Goal: Task Accomplishment & Management: Use online tool/utility

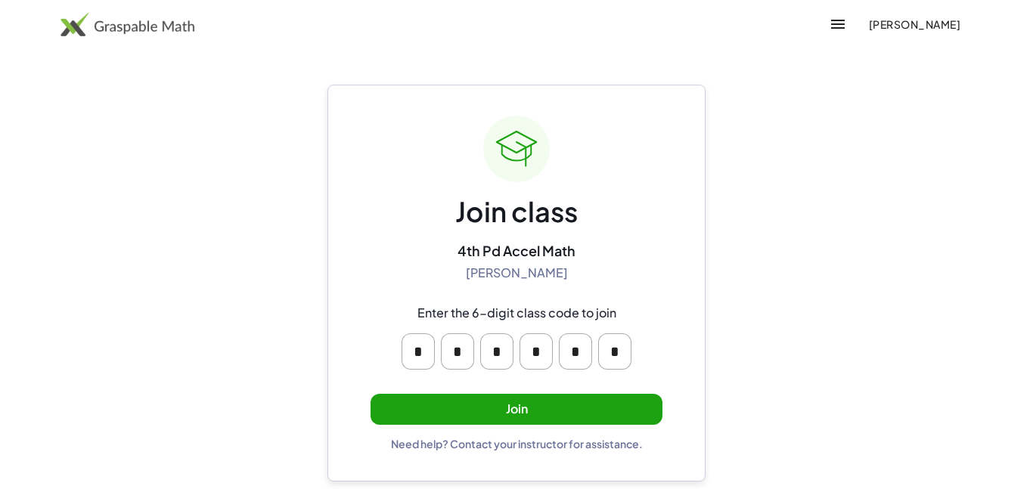
click at [615, 422] on button "Join" at bounding box center [516, 409] width 292 height 31
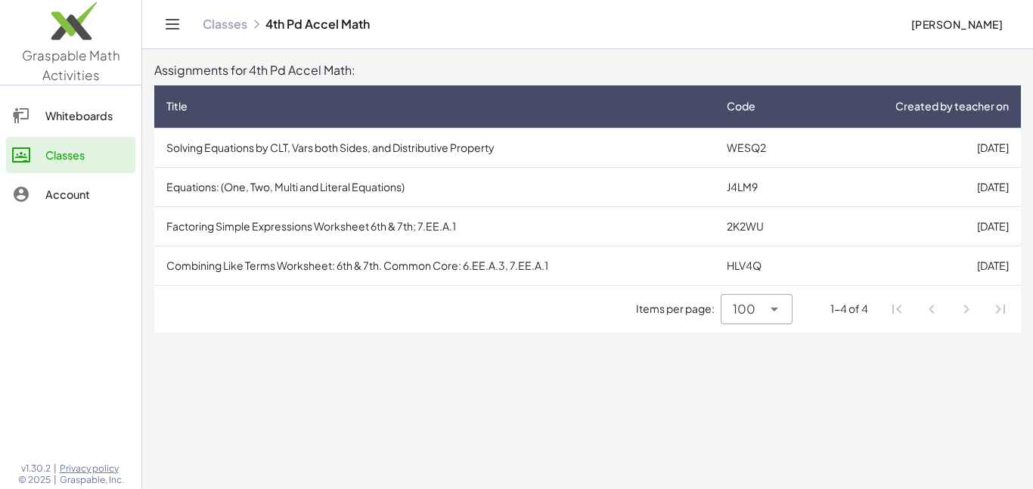
click at [776, 313] on icon at bounding box center [774, 309] width 18 height 18
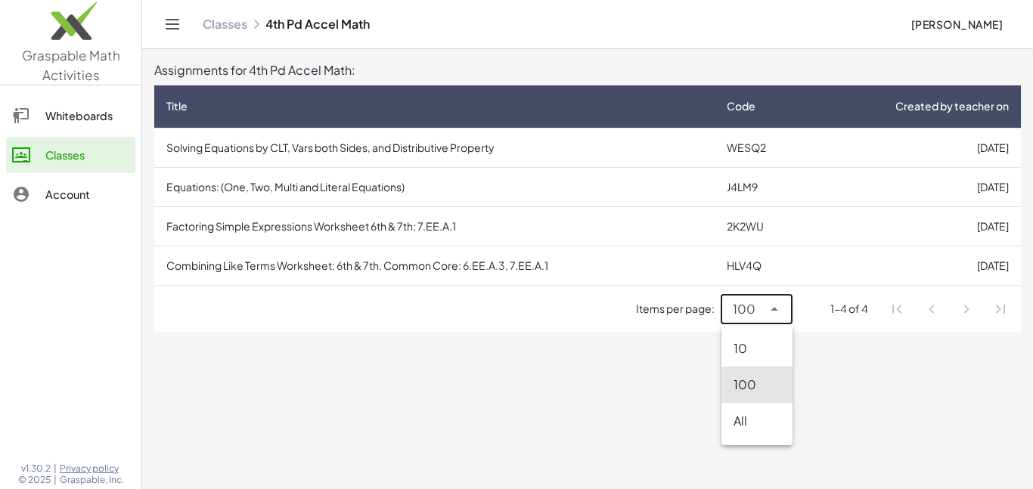
click at [760, 438] on div "All" at bounding box center [756, 421] width 71 height 36
type input "**"
click at [967, 309] on li "Pagination Navigation" at bounding box center [965, 309] width 27 height 27
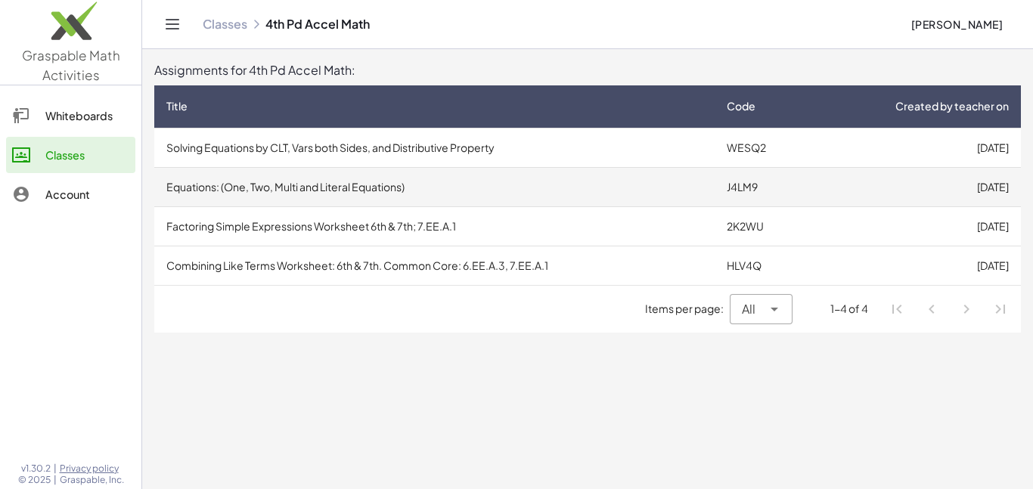
click at [997, 183] on td "[DATE]" at bounding box center [915, 186] width 212 height 39
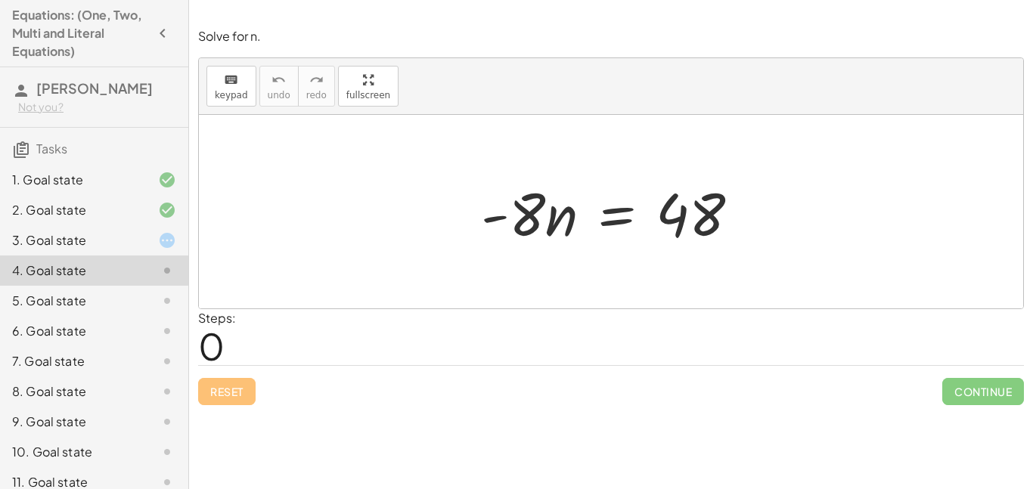
click at [128, 286] on div "3. Goal state" at bounding box center [94, 301] width 188 height 30
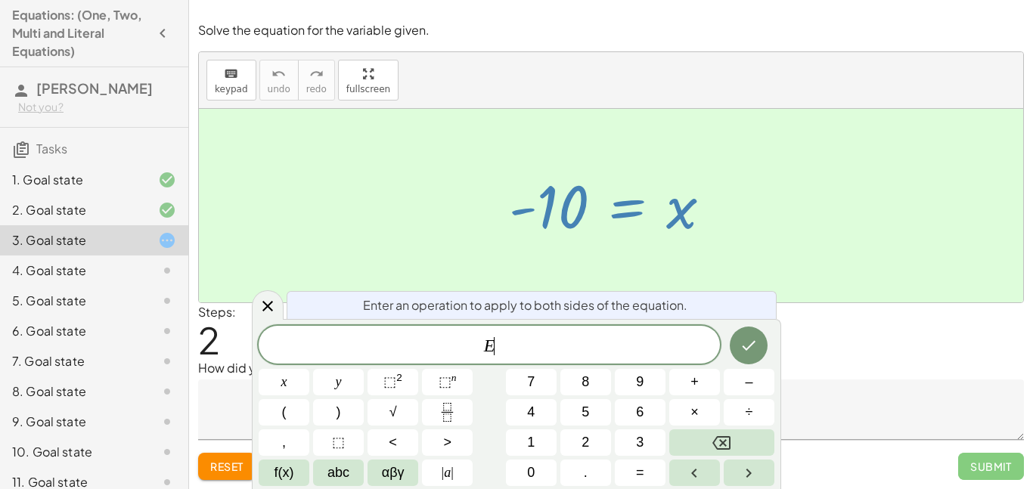
scroll to position [1, 0]
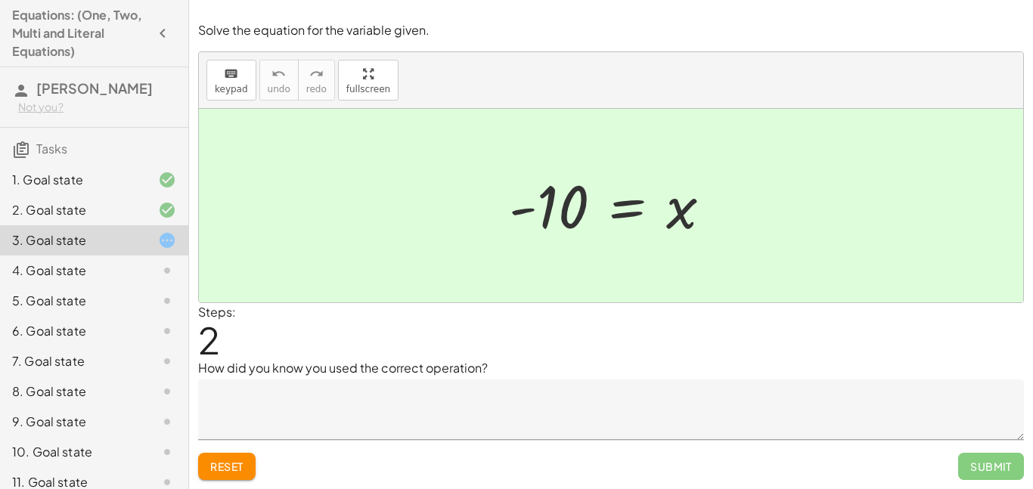
click at [841, 409] on textarea at bounding box center [610, 409] width 825 height 60
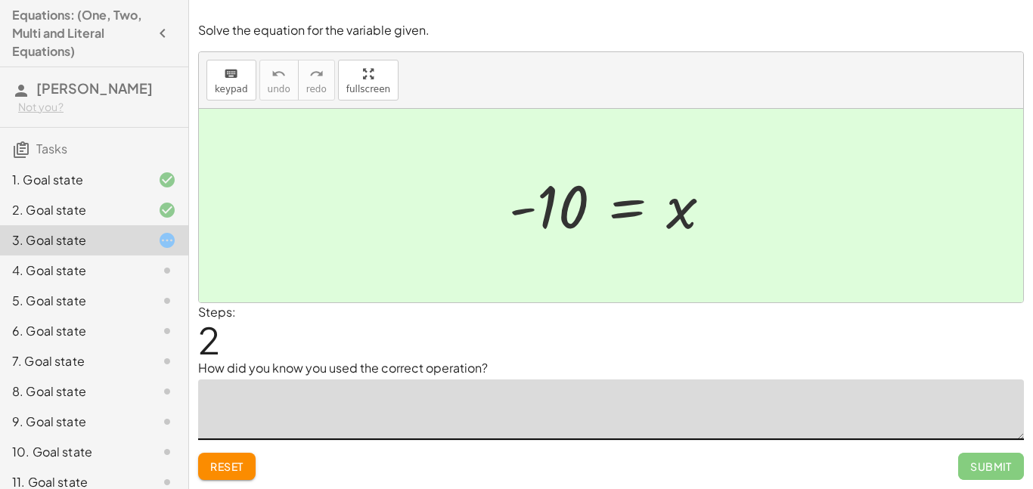
click at [225, 475] on button "Reset" at bounding box center [226, 466] width 57 height 27
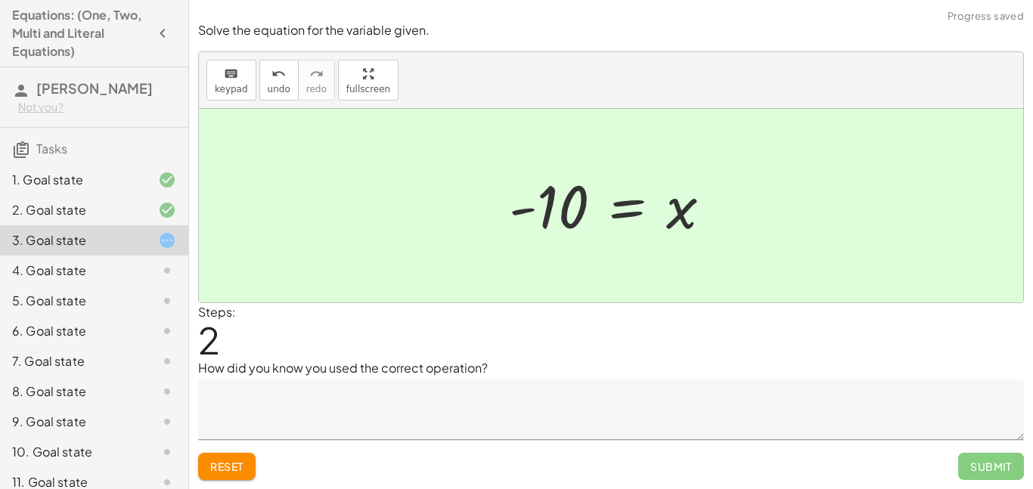
click at [241, 458] on button "Reset" at bounding box center [226, 466] width 57 height 27
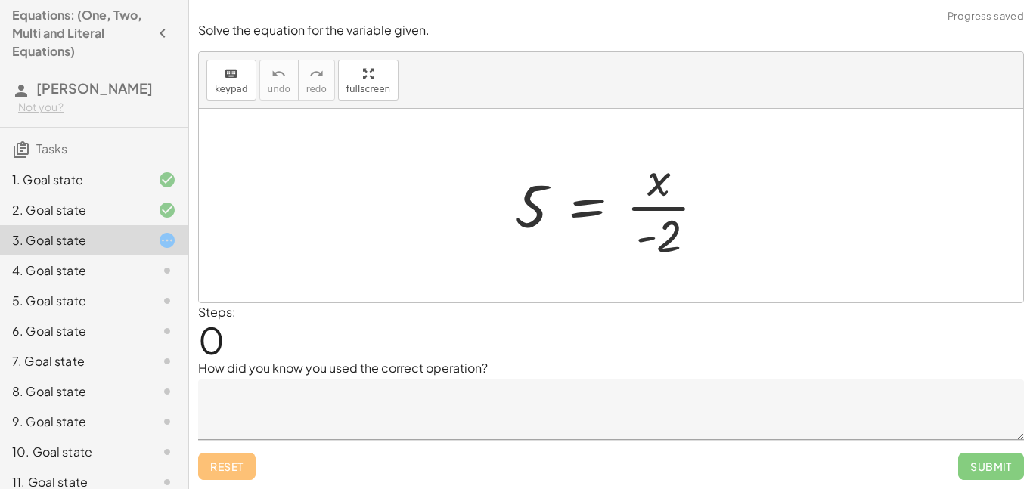
click at [549, 407] on textarea at bounding box center [610, 409] width 825 height 60
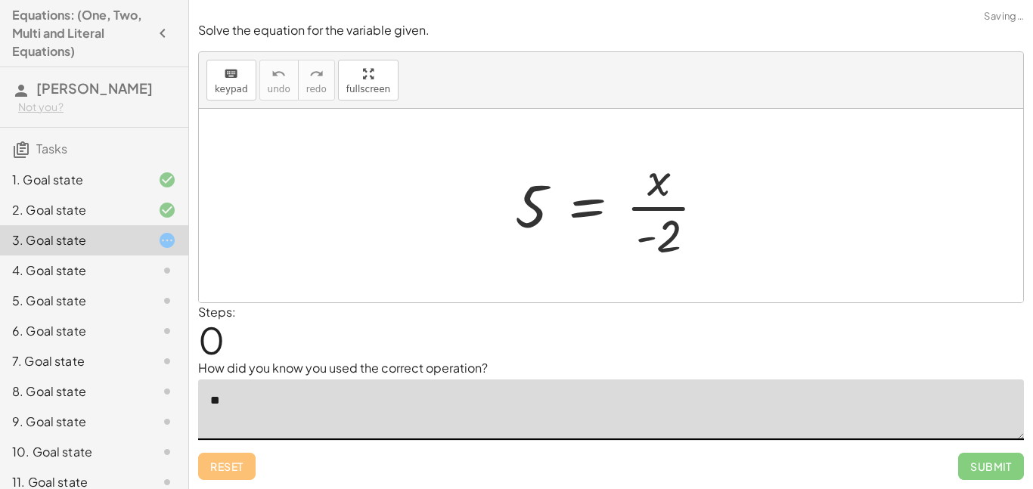
type textarea "*"
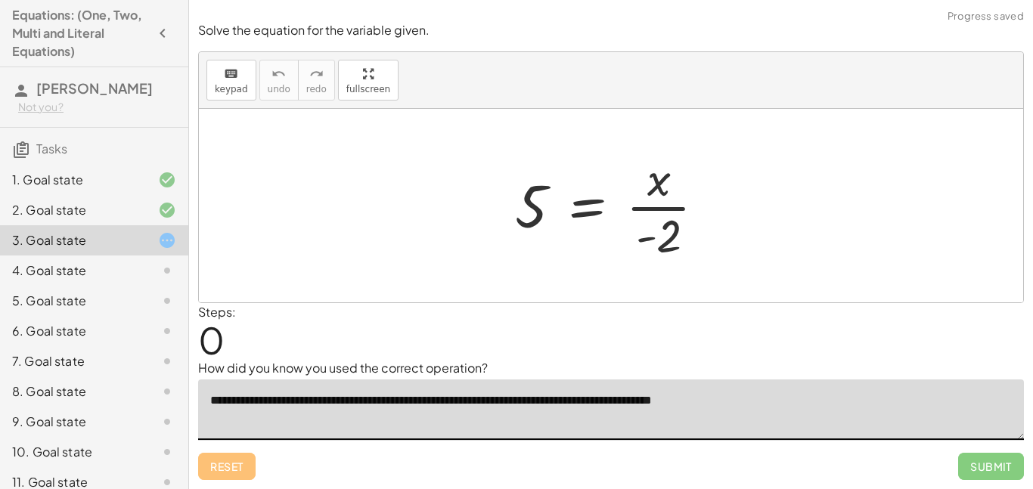
click at [482, 402] on textarea "**********" at bounding box center [610, 409] width 825 height 60
type textarea "**********"
drag, startPoint x: 660, startPoint y: 225, endPoint x: 543, endPoint y: 199, distance: 119.4
click at [543, 199] on div at bounding box center [616, 205] width 218 height 116
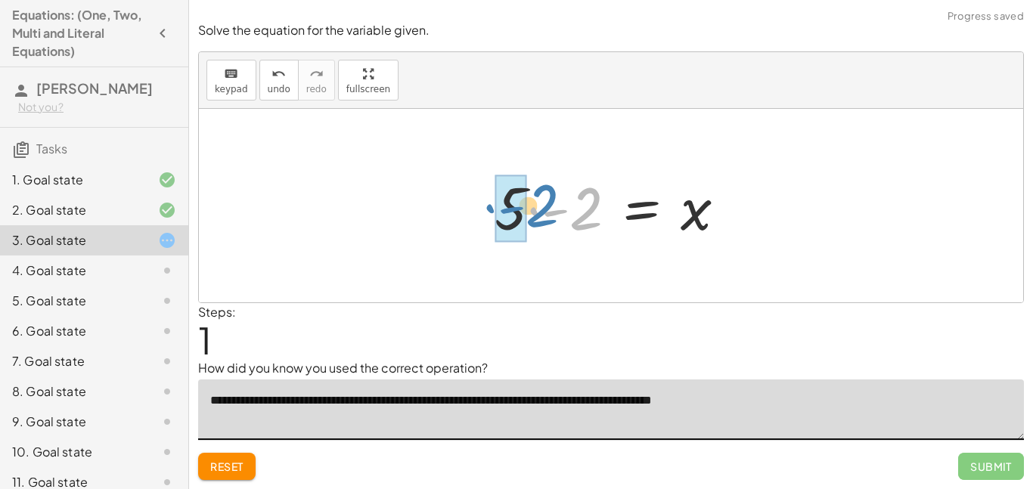
drag, startPoint x: 543, startPoint y: 208, endPoint x: 499, endPoint y: 205, distance: 44.7
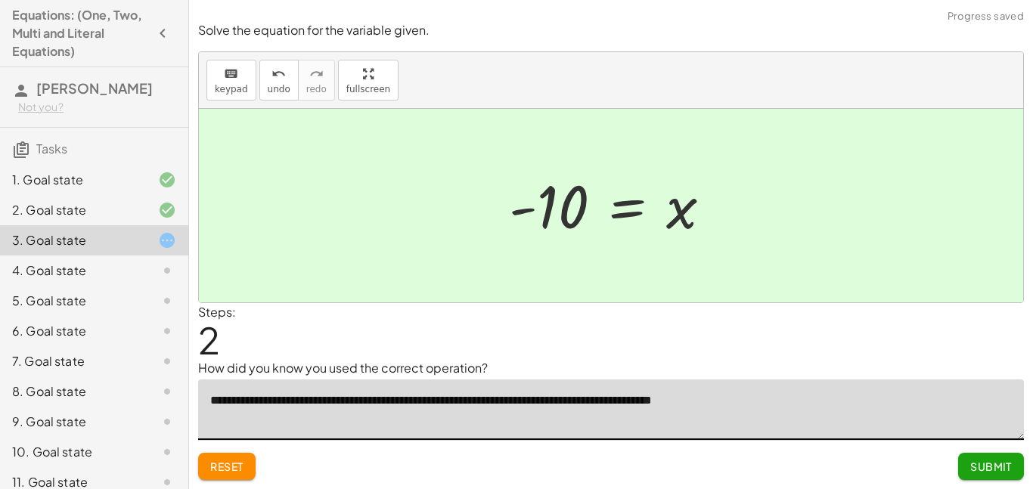
click at [991, 471] on span "Submit" at bounding box center [991, 467] width 42 height 14
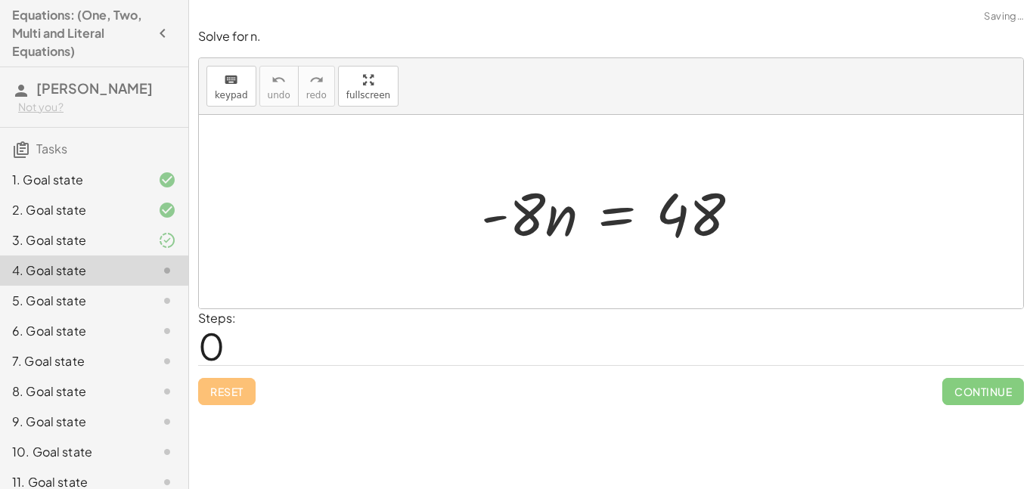
click at [164, 245] on icon at bounding box center [167, 240] width 18 height 18
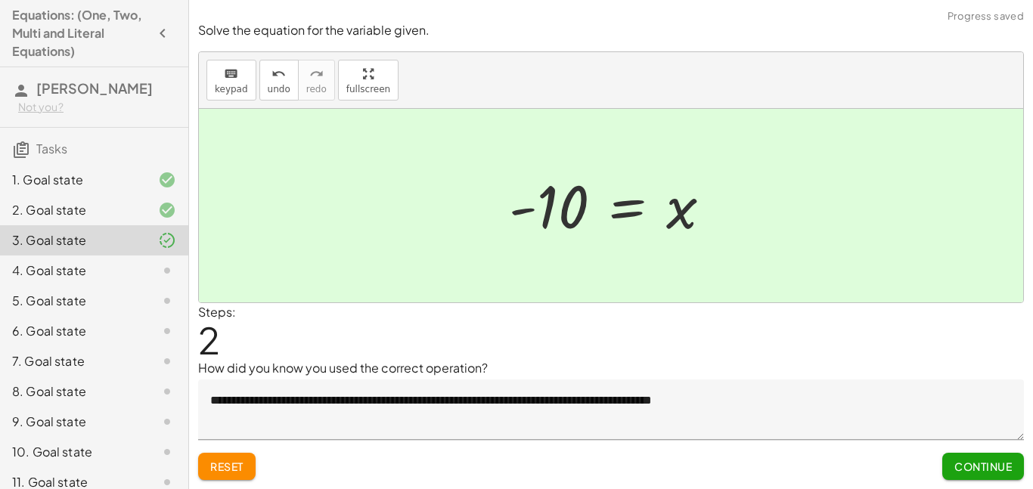
click at [113, 265] on div "4. Goal state" at bounding box center [73, 271] width 122 height 18
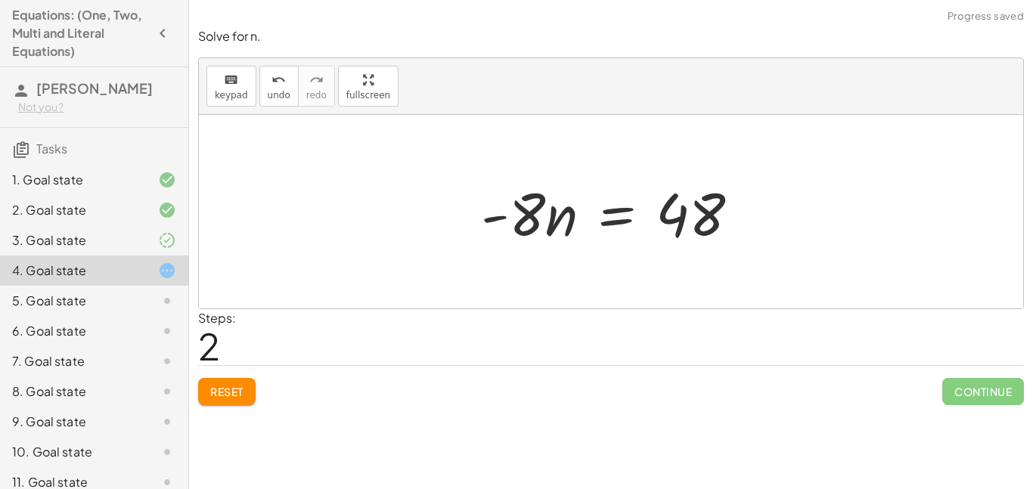
click at [239, 385] on span "Reset" at bounding box center [226, 392] width 33 height 14
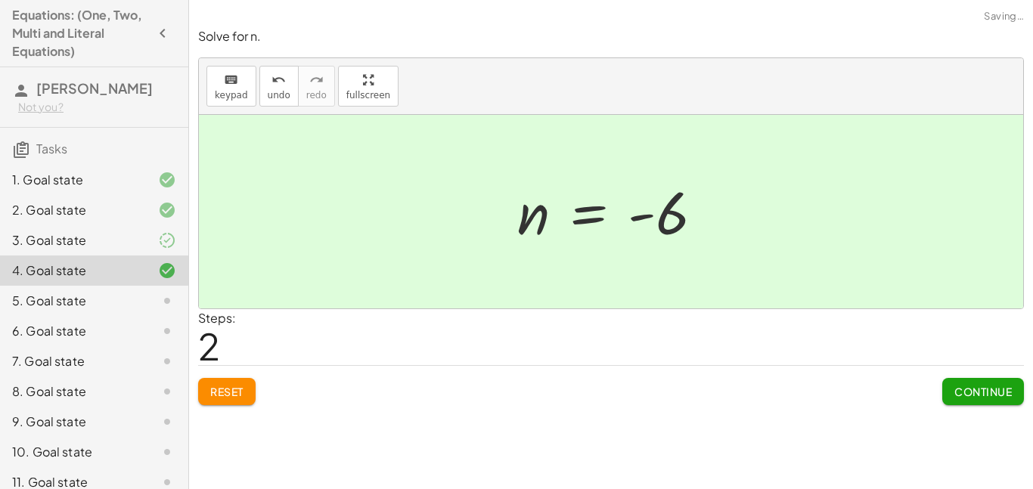
click at [978, 398] on span "Continue" at bounding box center [982, 392] width 57 height 14
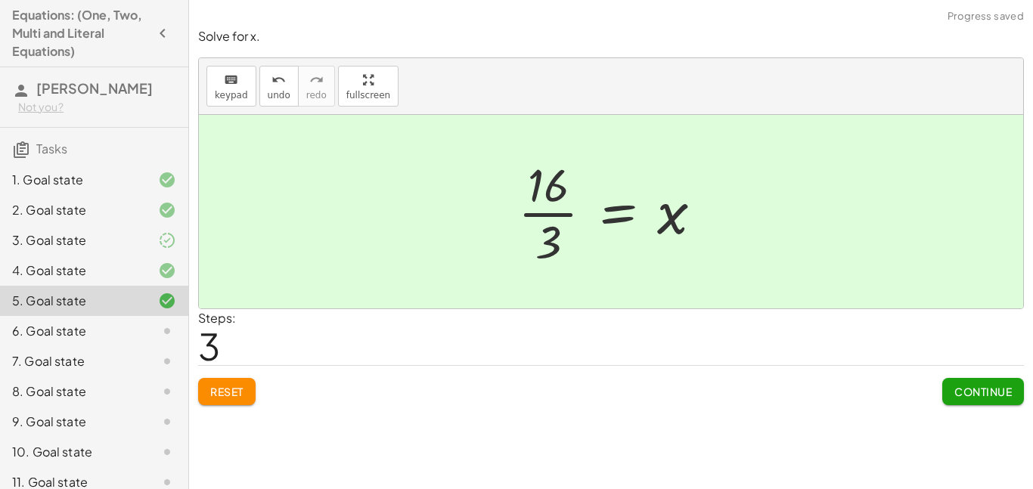
click at [105, 324] on div "6. Goal state" at bounding box center [73, 331] width 122 height 18
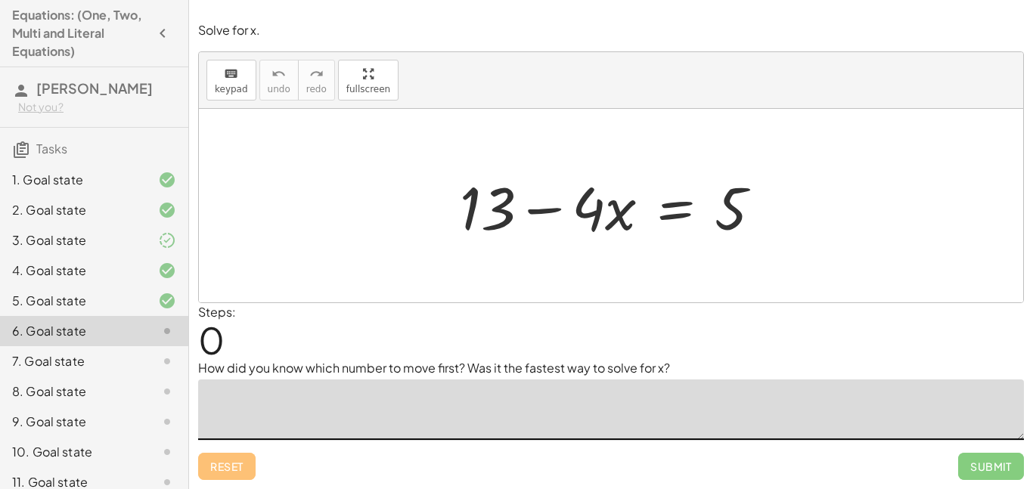
click at [445, 396] on textarea at bounding box center [610, 409] width 825 height 60
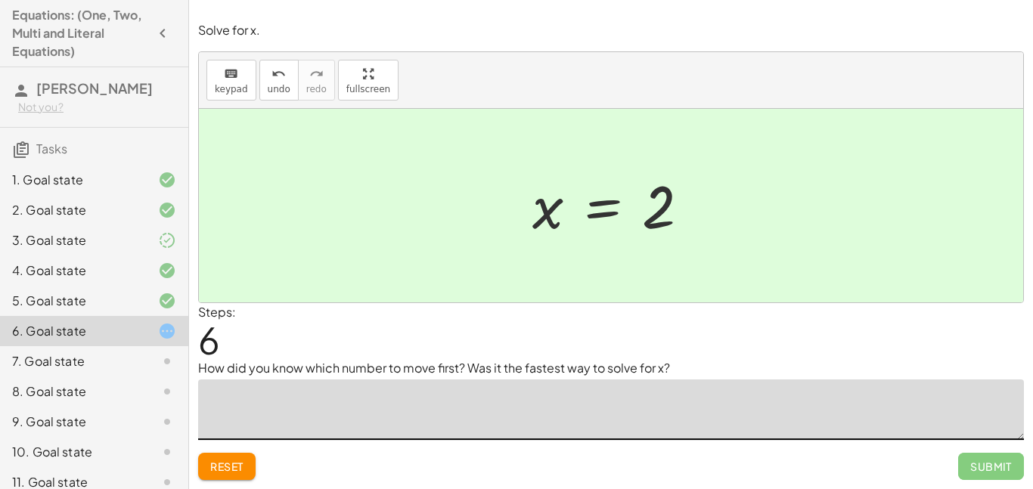
click at [222, 463] on span "Reset" at bounding box center [226, 467] width 33 height 14
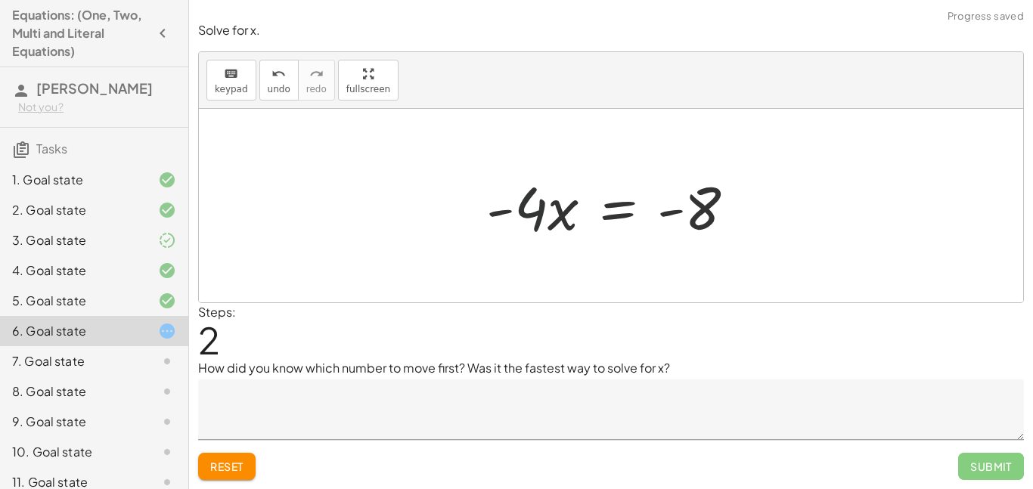
click at [544, 245] on div "+ 13 − · 4 · x = 5 · - 4 · x = + 5 − 13 · 4 · x = - - 8" at bounding box center [611, 205] width 296 height 85
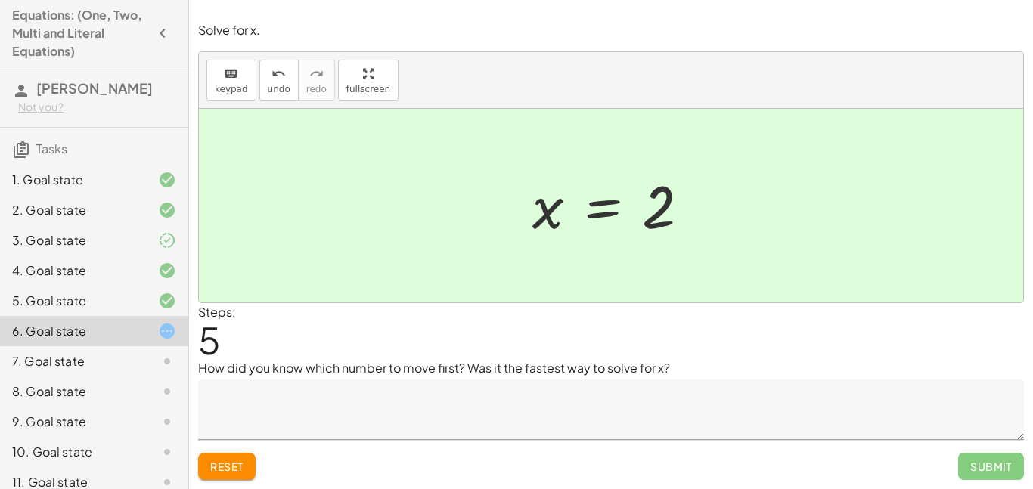
click at [450, 413] on textarea at bounding box center [610, 409] width 825 height 60
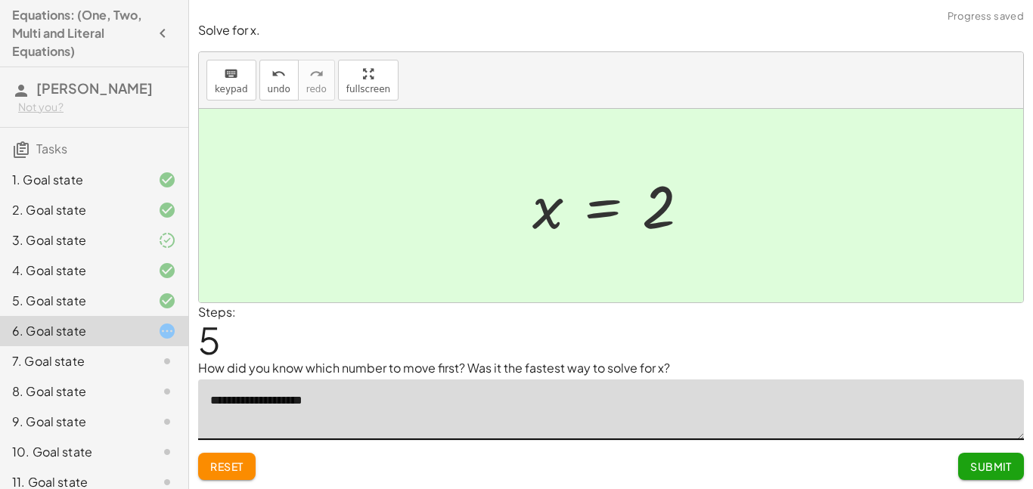
click at [273, 397] on textarea "**********" at bounding box center [610, 409] width 825 height 60
click at [318, 402] on textarea "**********" at bounding box center [610, 409] width 825 height 60
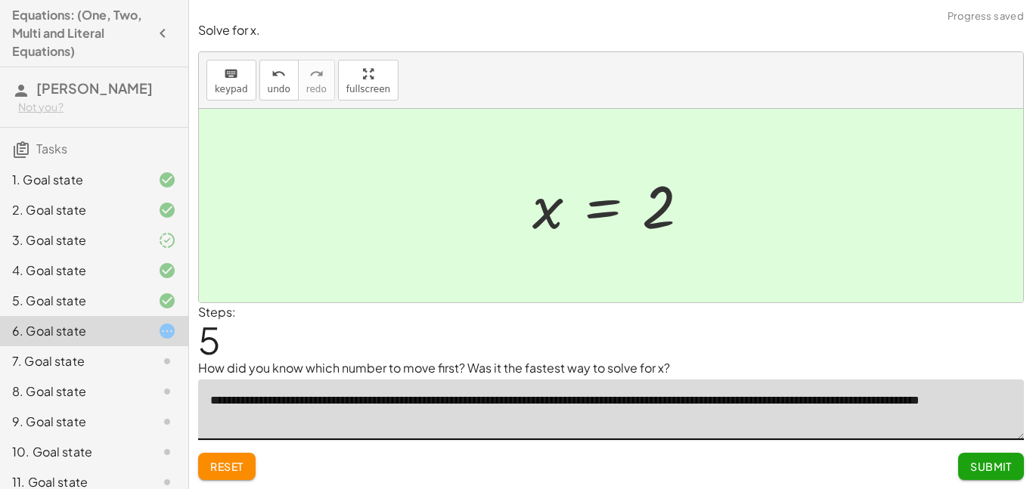
type textarea "**********"
click at [996, 464] on span "Submit" at bounding box center [991, 467] width 42 height 14
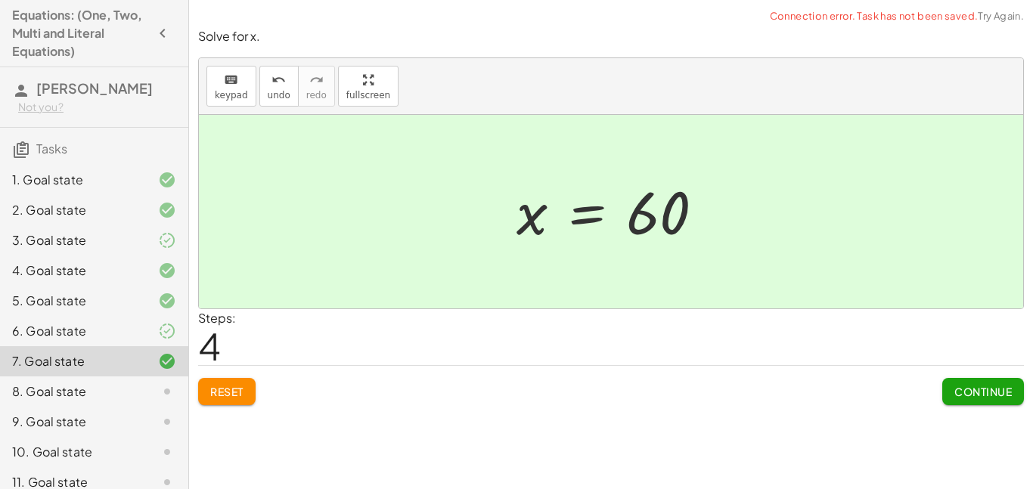
click at [971, 404] on button "Continue" at bounding box center [983, 391] width 82 height 27
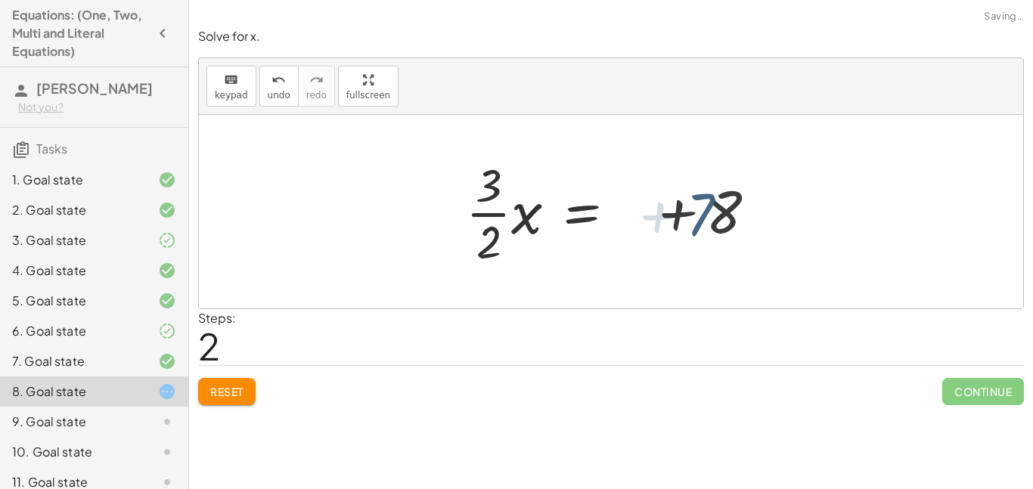
click at [708, 231] on div "+ · · 3 · 2 · x − 8 = 7 + 7 · · 3 · 2 · x 8 = 7 + + 15 · · 3 · 2 · x = + 7 + 8" at bounding box center [577, 212] width 269 height 124
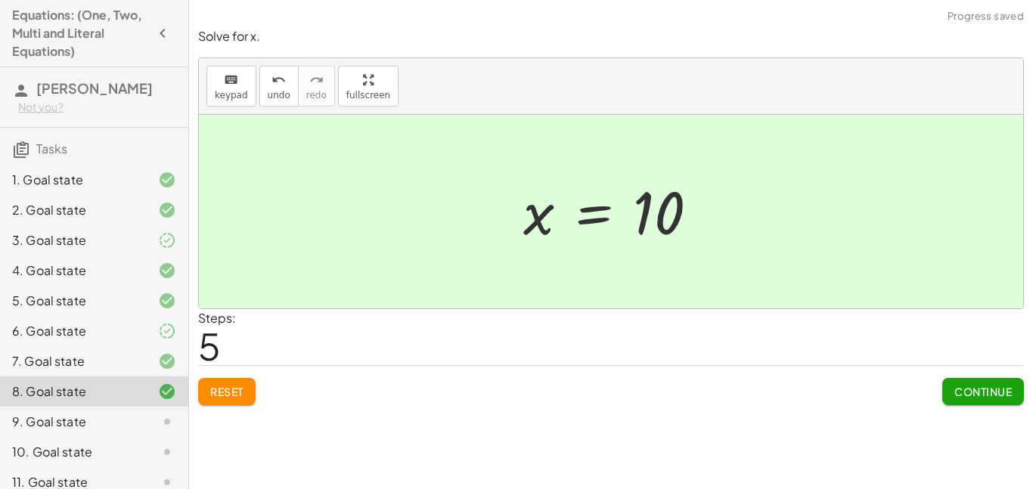
click at [984, 395] on span "Continue" at bounding box center [982, 392] width 57 height 14
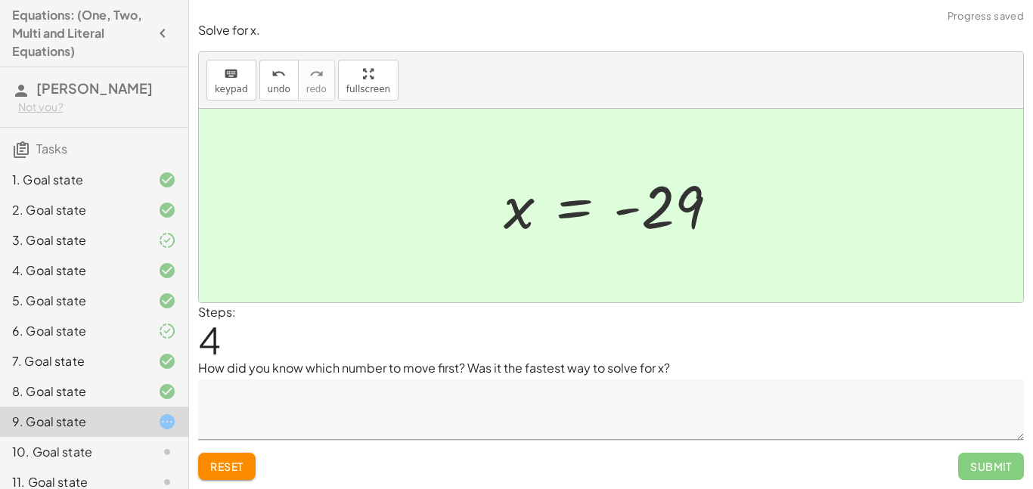
click at [388, 404] on textarea at bounding box center [610, 409] width 825 height 60
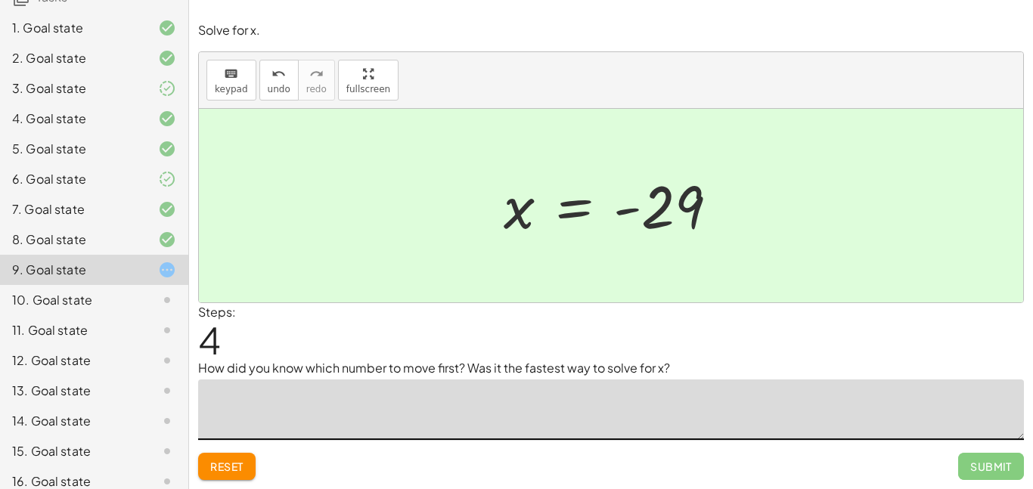
scroll to position [155, 0]
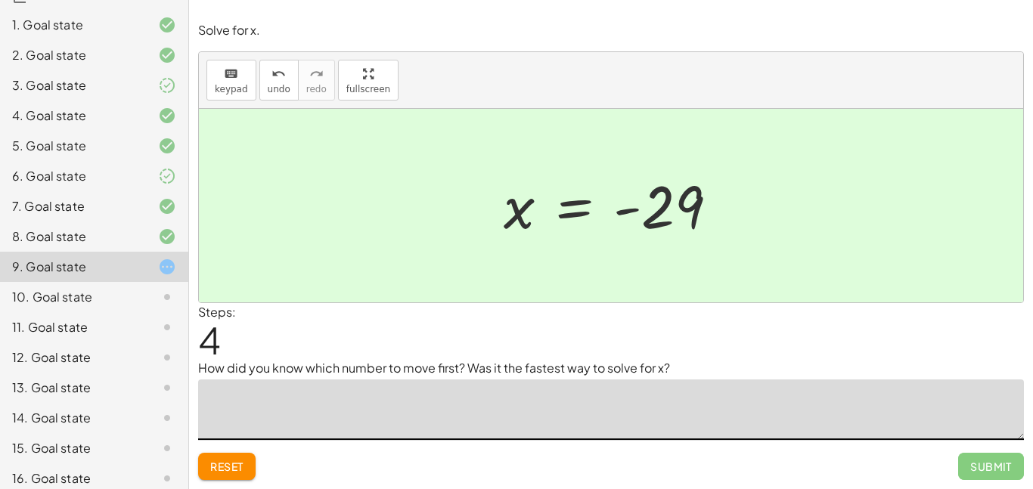
click at [130, 292] on div "10. Goal state" at bounding box center [73, 297] width 122 height 18
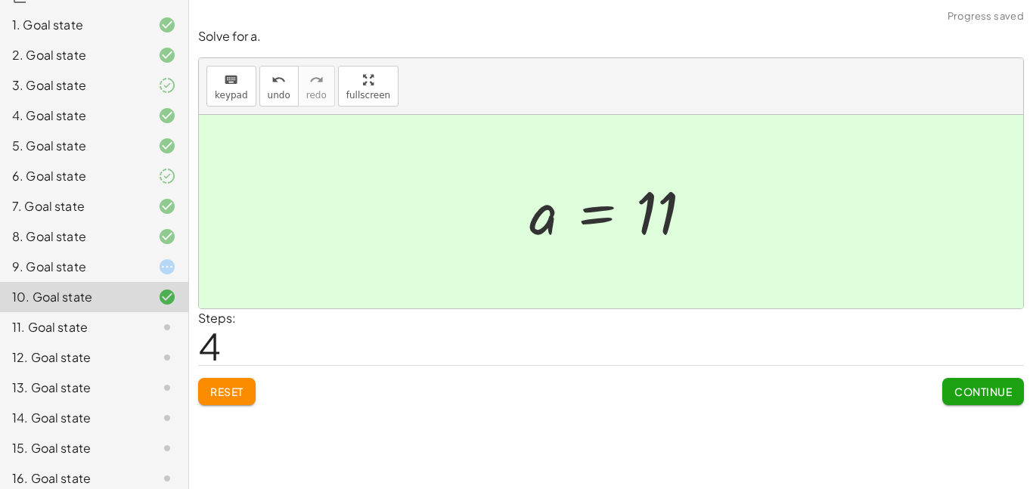
click at [150, 330] on div at bounding box center [155, 327] width 42 height 18
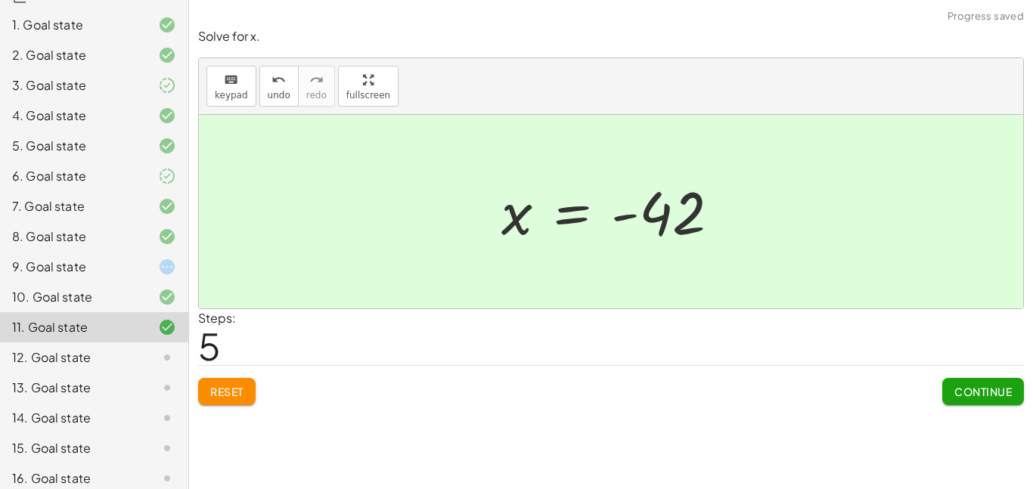
click at [153, 363] on div at bounding box center [155, 357] width 42 height 18
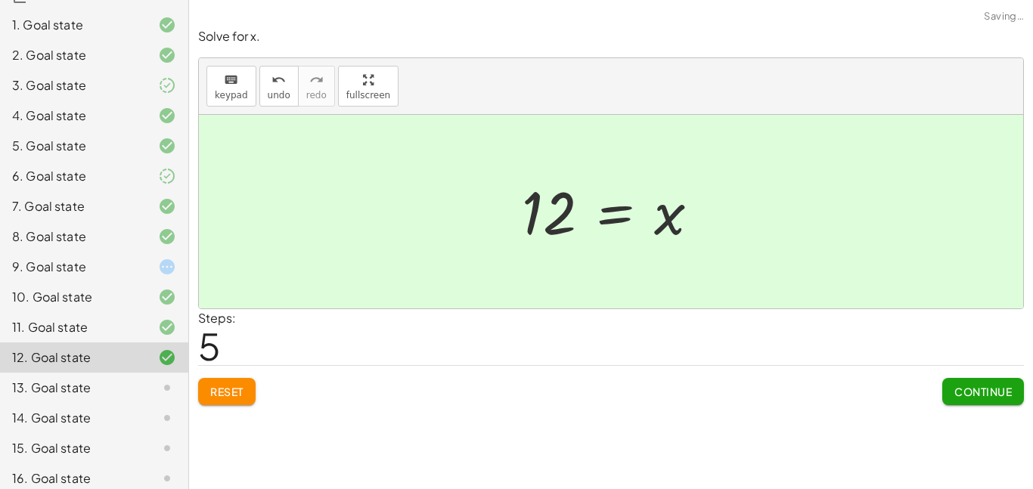
click at [160, 387] on icon at bounding box center [167, 388] width 18 height 18
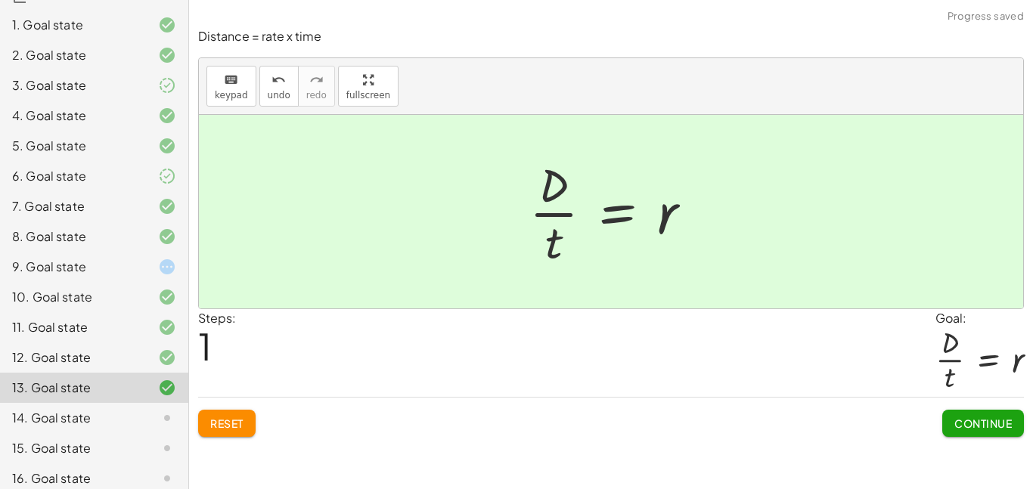
click at [143, 417] on div at bounding box center [155, 418] width 42 height 18
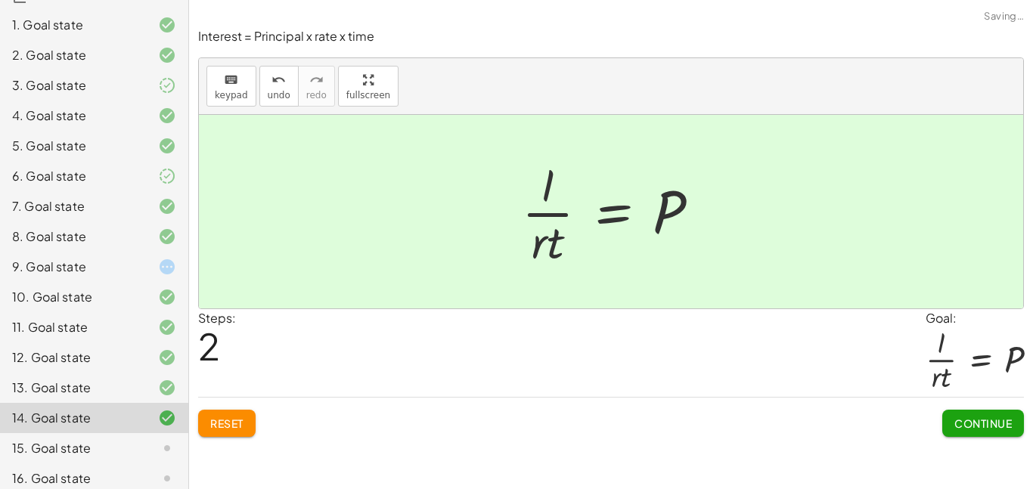
click at [164, 454] on icon at bounding box center [167, 448] width 18 height 18
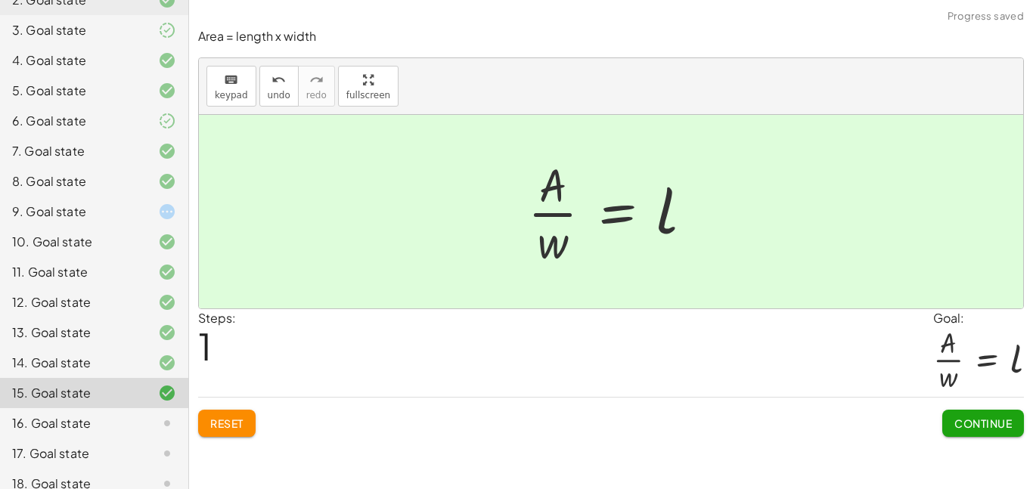
scroll to position [266, 0]
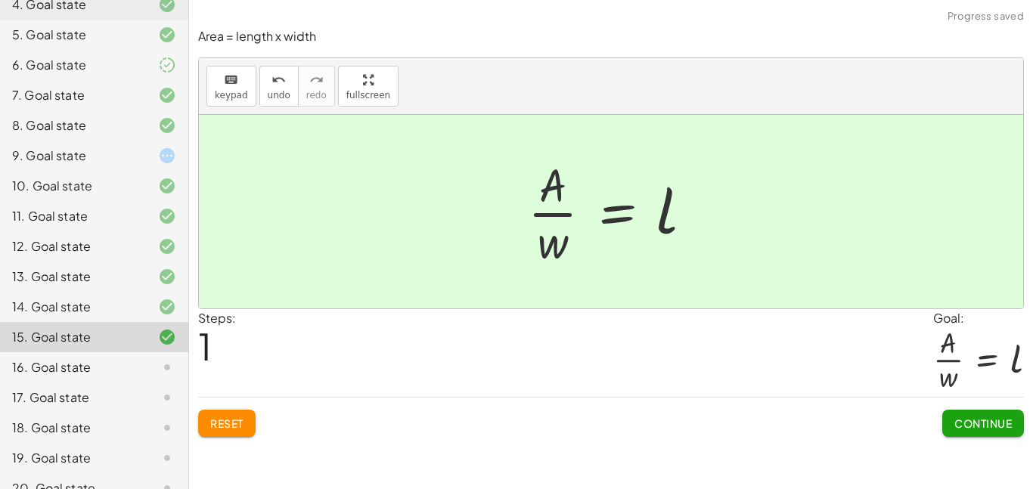
click at [157, 367] on div at bounding box center [155, 367] width 42 height 18
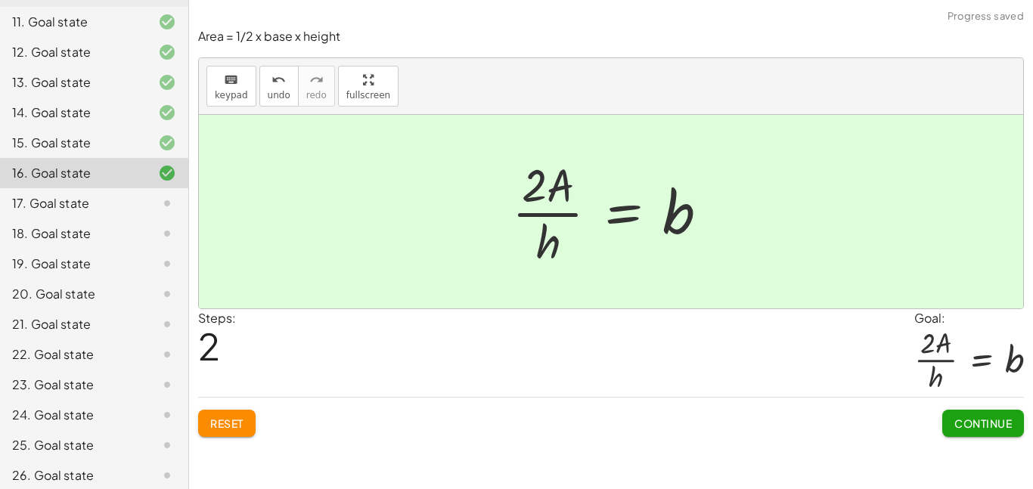
scroll to position [468, 0]
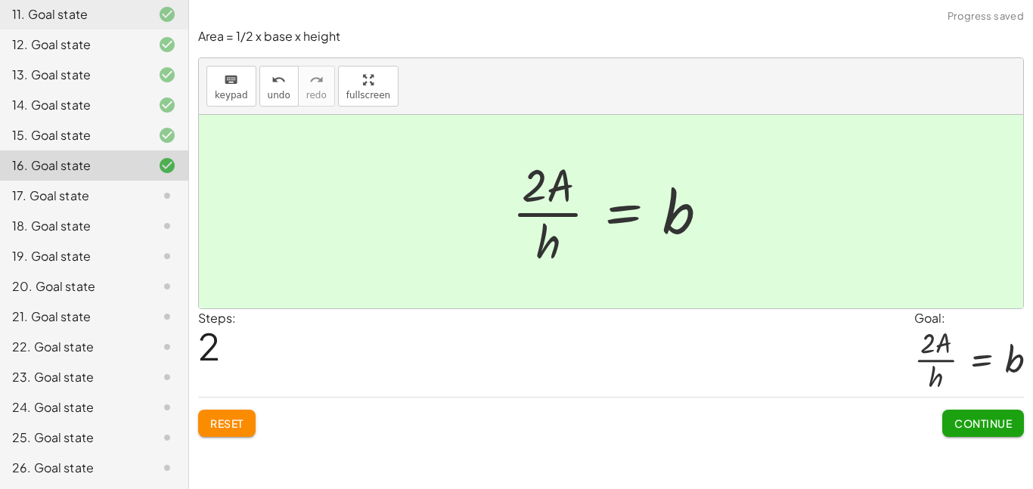
click at [150, 200] on div at bounding box center [155, 196] width 42 height 18
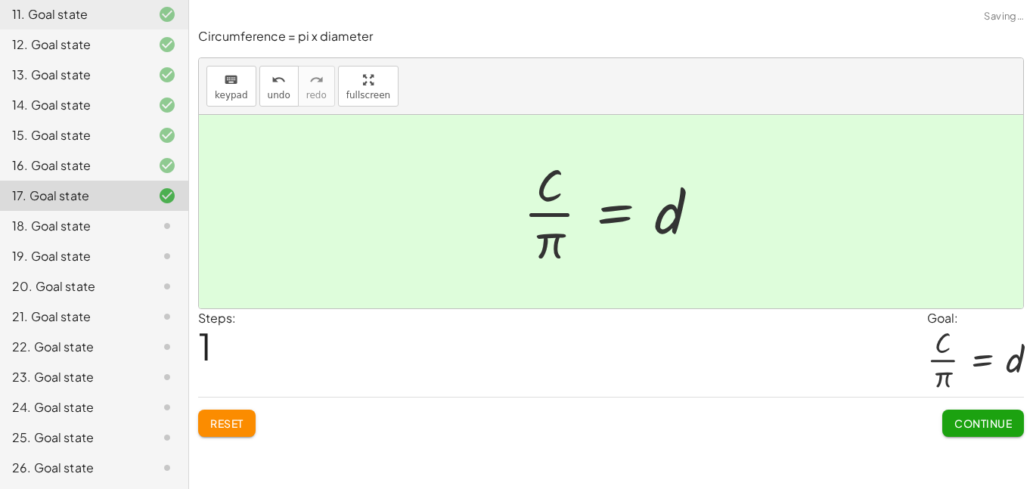
click at [154, 221] on div at bounding box center [155, 226] width 42 height 18
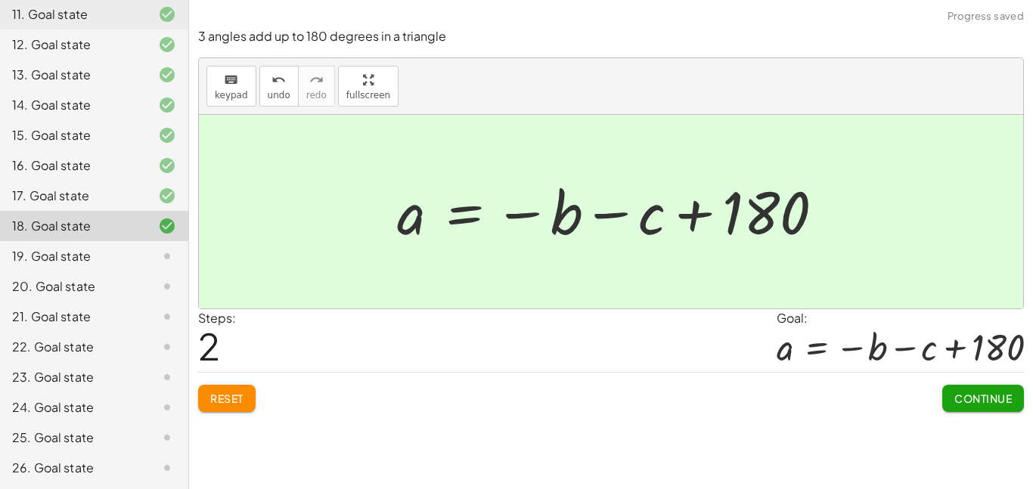
click at [124, 258] on div "19. Goal state" at bounding box center [73, 256] width 122 height 18
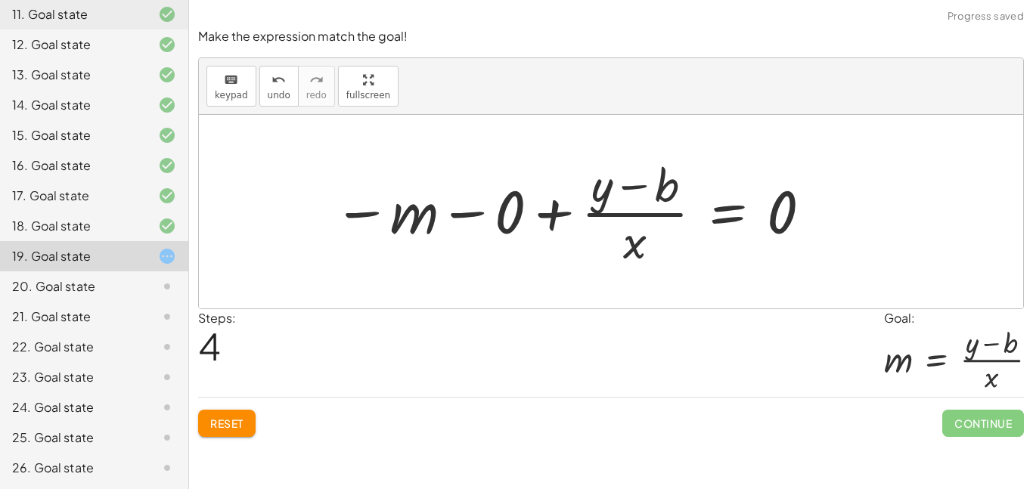
click at [240, 416] on button "Reset" at bounding box center [226, 423] width 57 height 27
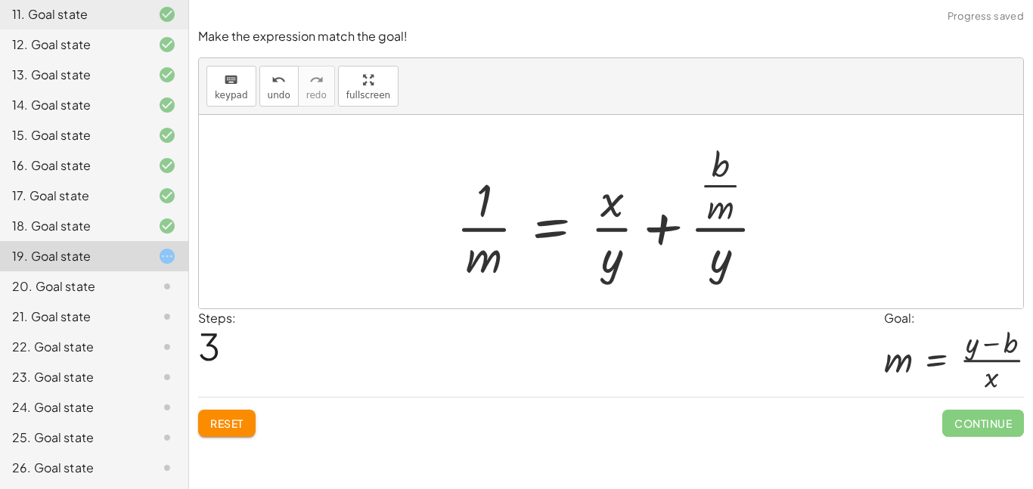
click at [243, 425] on span "Reset" at bounding box center [226, 423] width 33 height 14
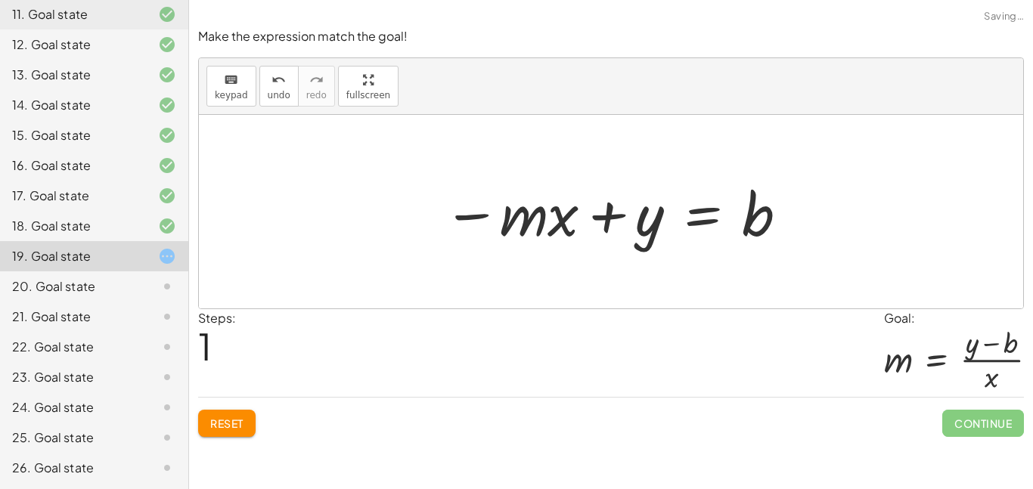
click at [217, 433] on button "Reset" at bounding box center [226, 423] width 57 height 27
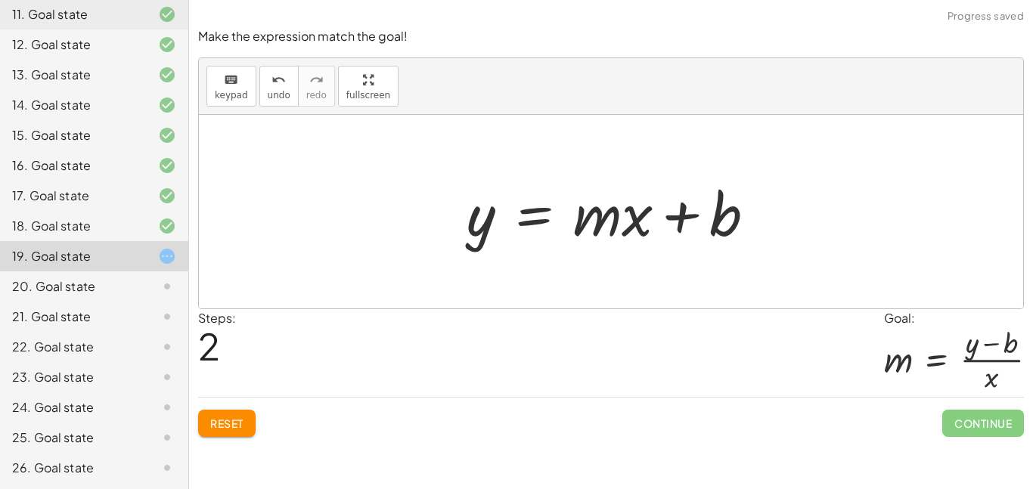
click at [237, 422] on span "Reset" at bounding box center [226, 423] width 33 height 14
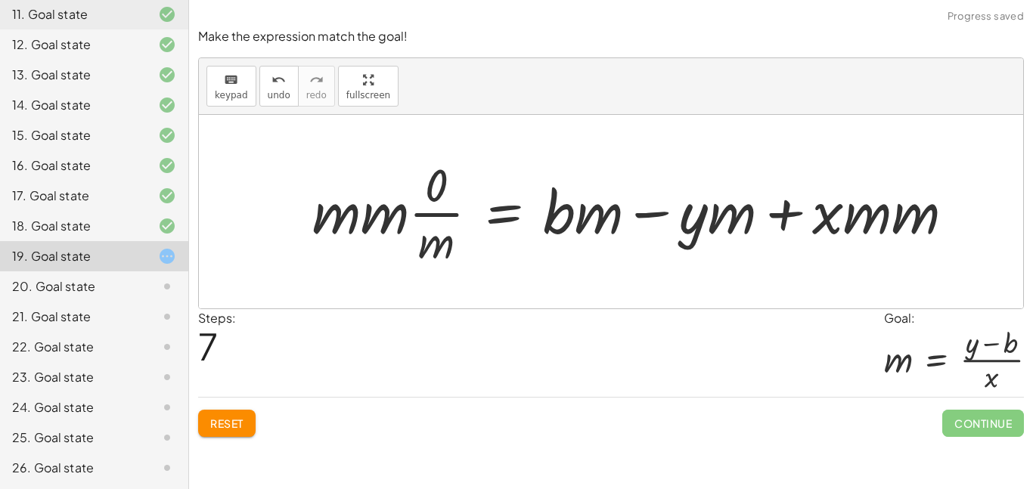
click at [268, 436] on div "Reset Continue" at bounding box center [610, 417] width 825 height 40
click at [232, 432] on button "Reset" at bounding box center [226, 423] width 57 height 27
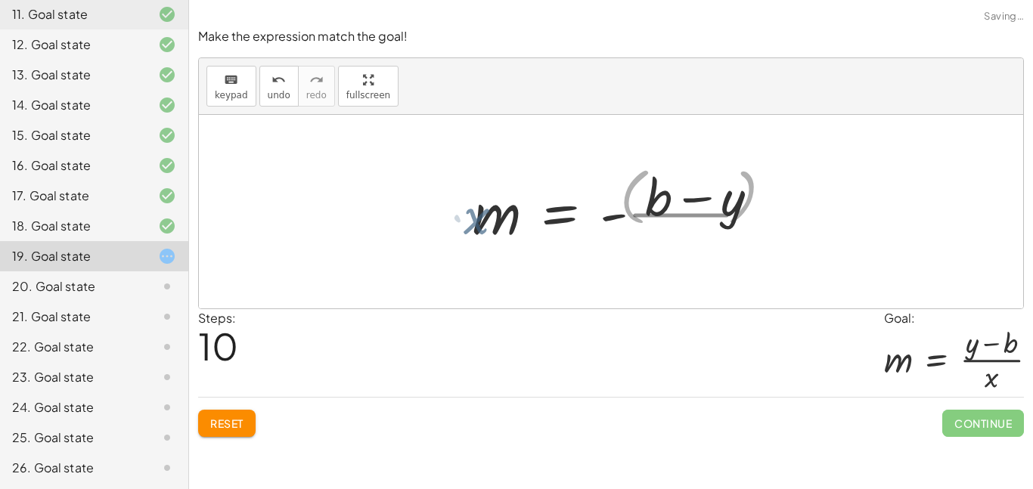
click at [240, 420] on span "Reset" at bounding box center [226, 423] width 33 height 14
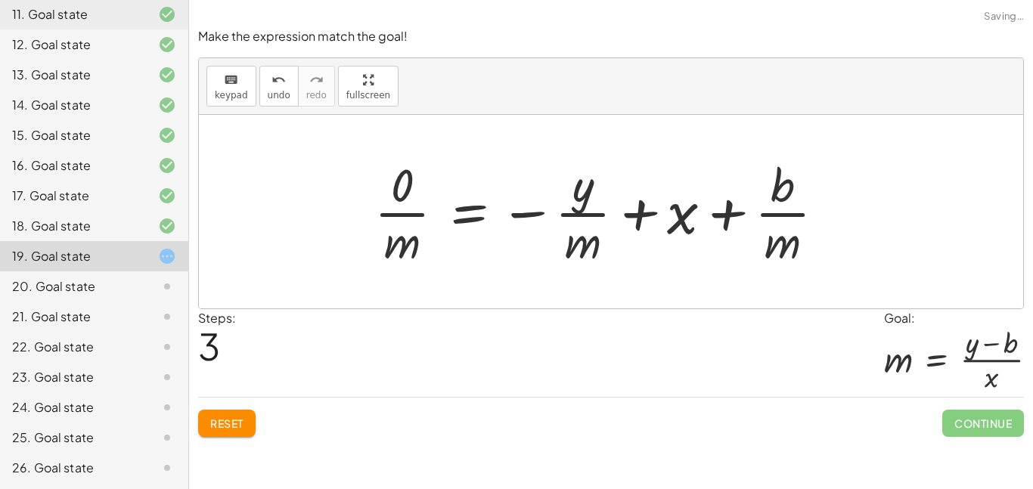
click at [240, 425] on span "Reset" at bounding box center [226, 423] width 33 height 14
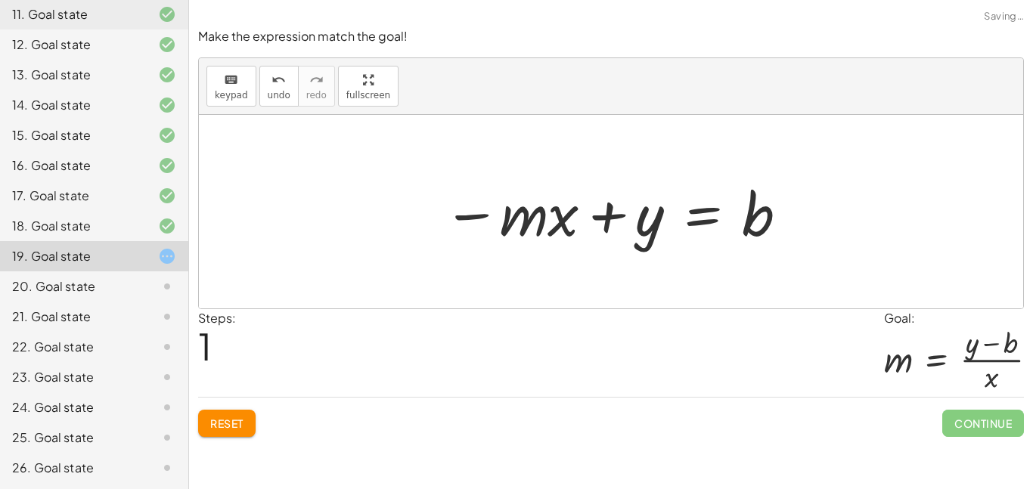
click at [234, 437] on button "Reset" at bounding box center [226, 423] width 57 height 27
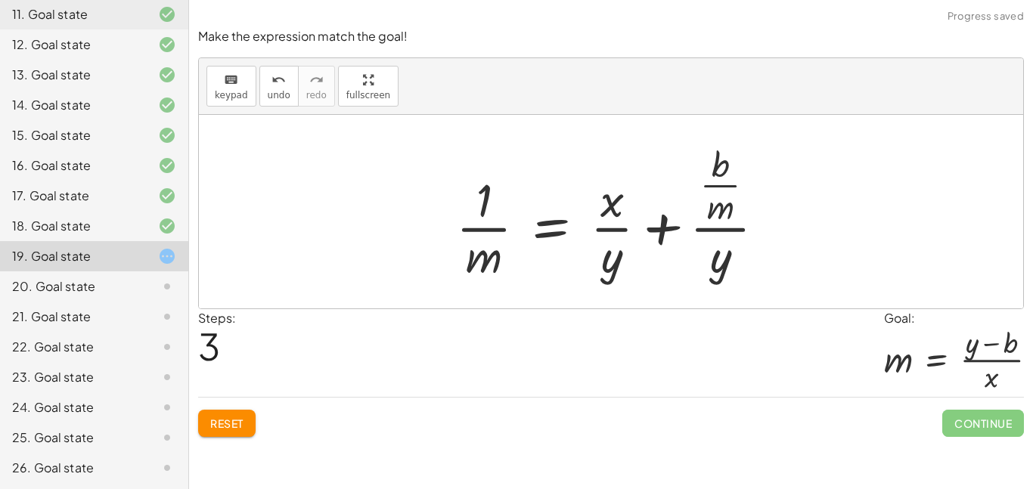
click at [237, 432] on button "Reset" at bounding box center [226, 423] width 57 height 27
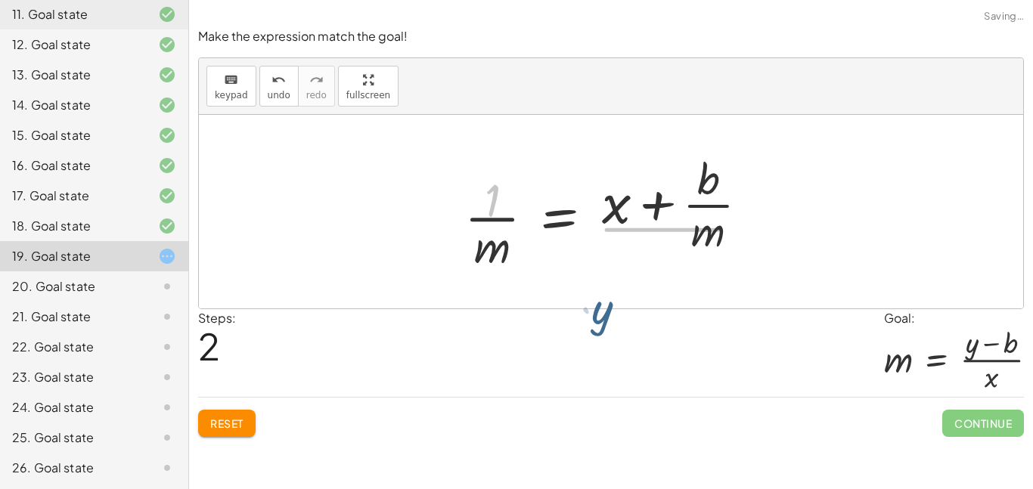
click at [229, 449] on div "**********" at bounding box center [611, 244] width 844 height 489
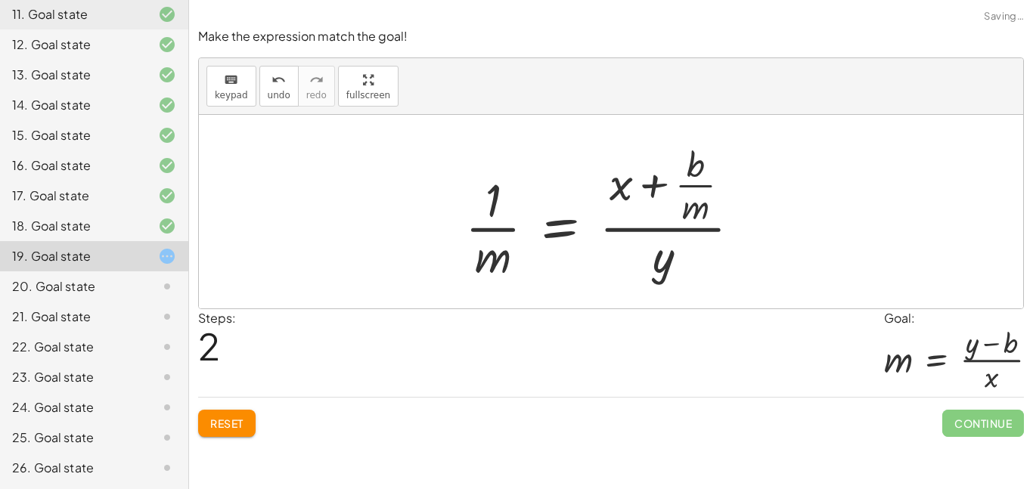
click at [252, 429] on button "Reset" at bounding box center [226, 423] width 57 height 27
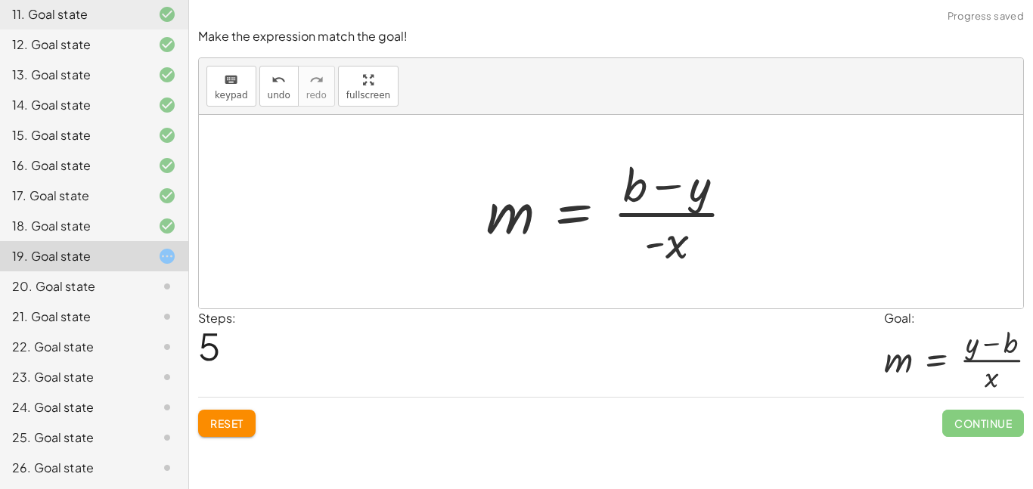
click at [240, 415] on button "Reset" at bounding box center [226, 423] width 57 height 27
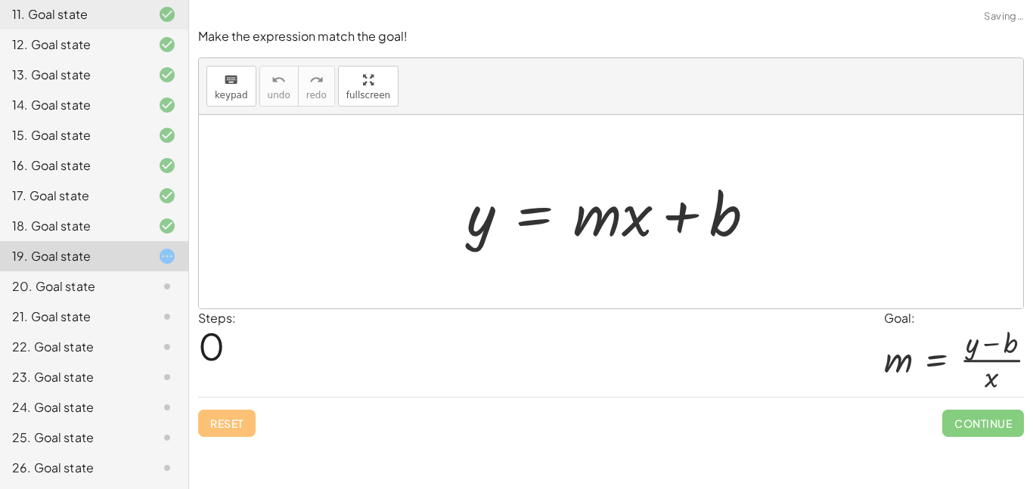
click at [180, 332] on div "20. Goal state" at bounding box center [94, 347] width 188 height 30
